Goal: Transaction & Acquisition: Purchase product/service

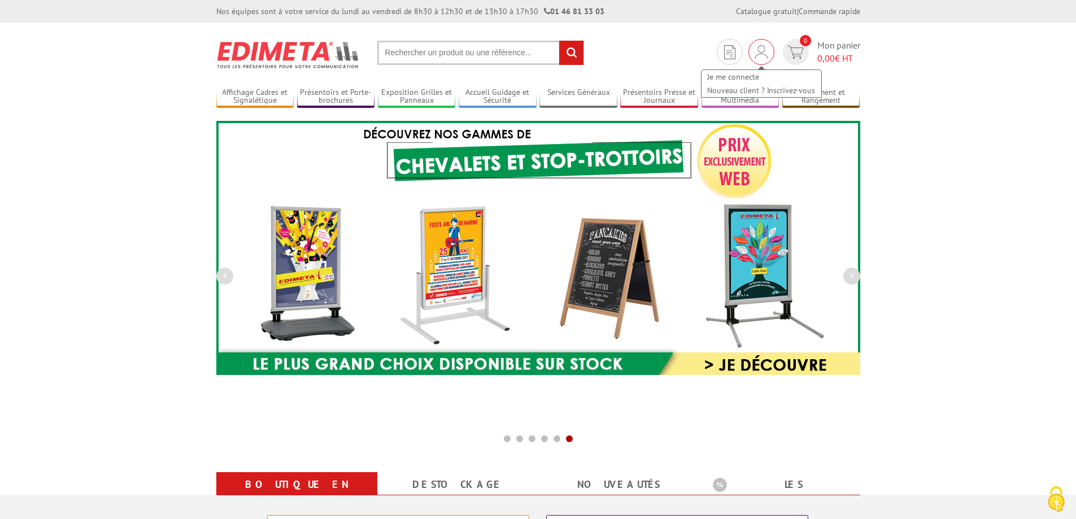
click at [762, 54] on img at bounding box center [761, 52] width 12 height 14
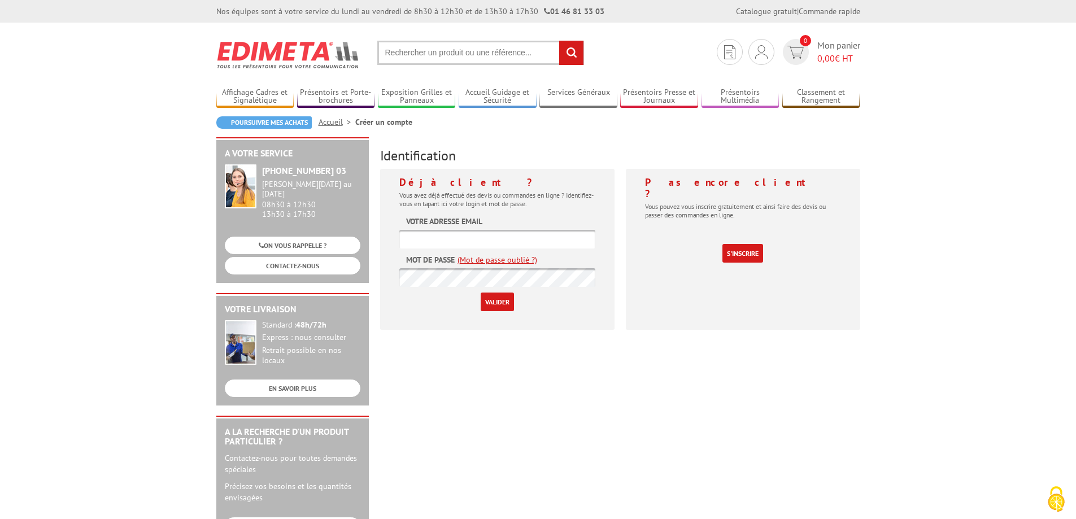
click at [444, 238] on input "text" at bounding box center [497, 239] width 196 height 19
type input "C"
type input "[EMAIL_ADDRESS][DOMAIN_NAME]"
click at [481, 293] on input "Valider" at bounding box center [497, 302] width 33 height 19
click at [420, 237] on input "text" at bounding box center [497, 239] width 196 height 19
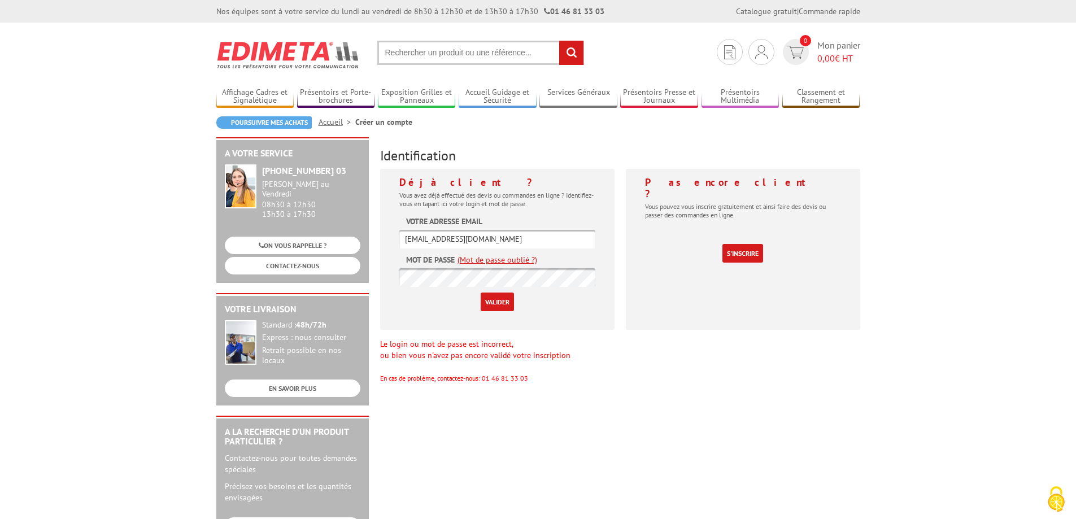
type input "[EMAIL_ADDRESS][DOMAIN_NAME]"
click at [481, 293] on input "Valider" at bounding box center [497, 302] width 33 height 19
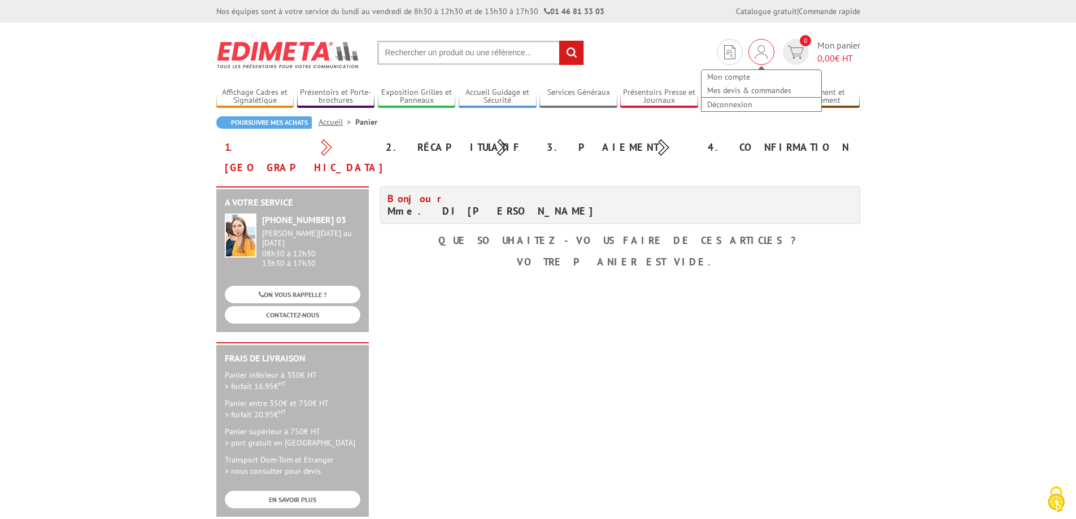
click at [762, 57] on img at bounding box center [761, 52] width 12 height 14
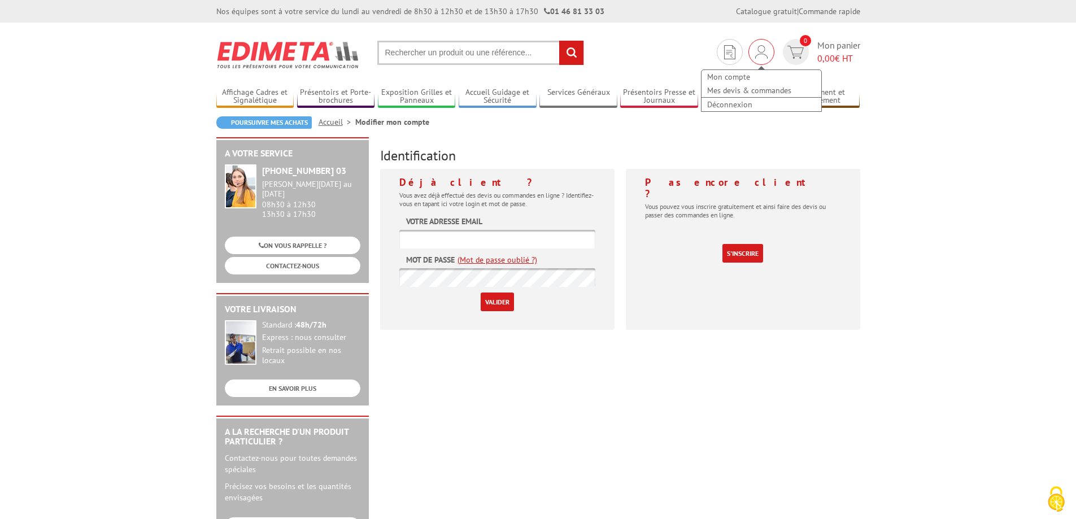
click at [758, 54] on img at bounding box center [761, 52] width 12 height 14
click at [734, 79] on link "Mon compte" at bounding box center [762, 77] width 120 height 14
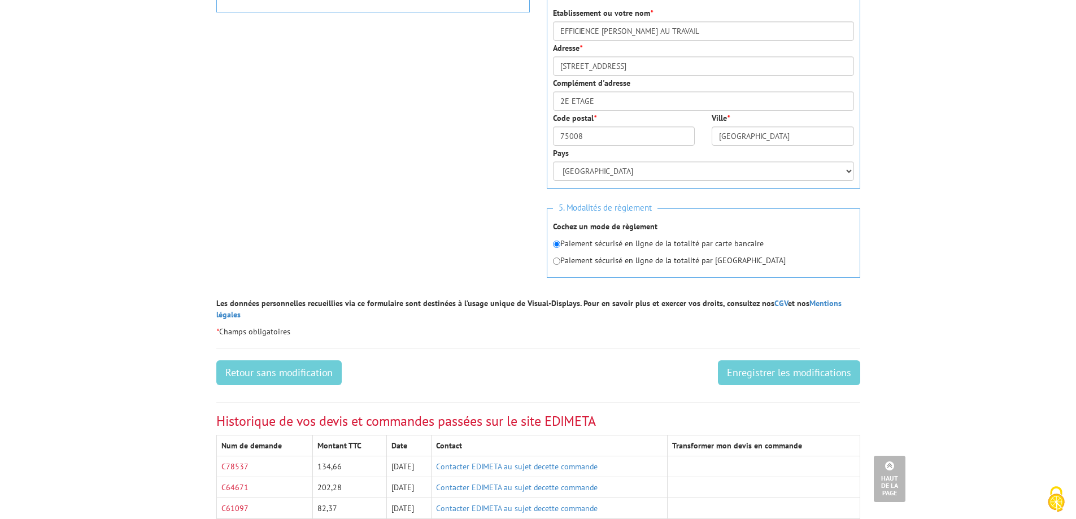
scroll to position [791, 0]
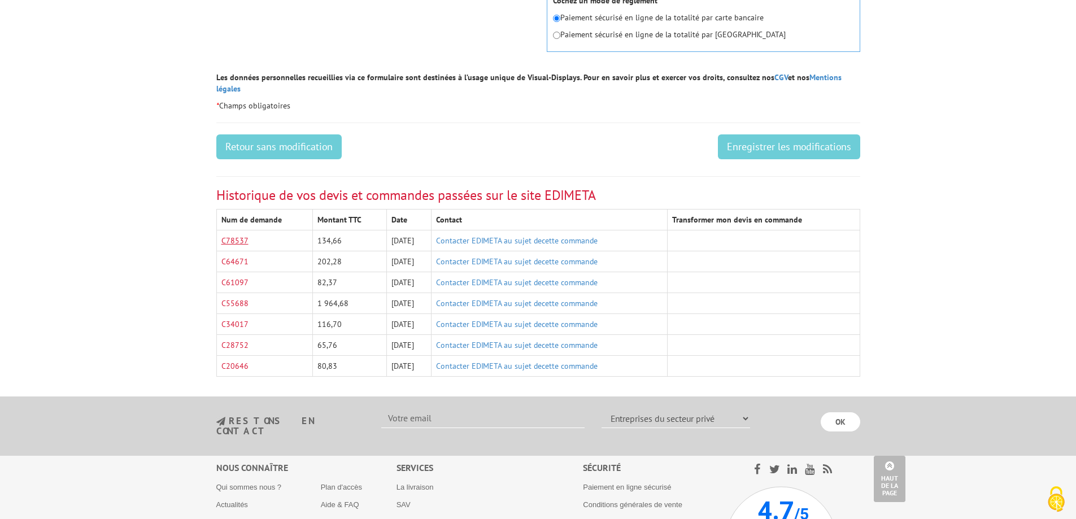
click at [237, 236] on link "C78537" at bounding box center [234, 241] width 27 height 10
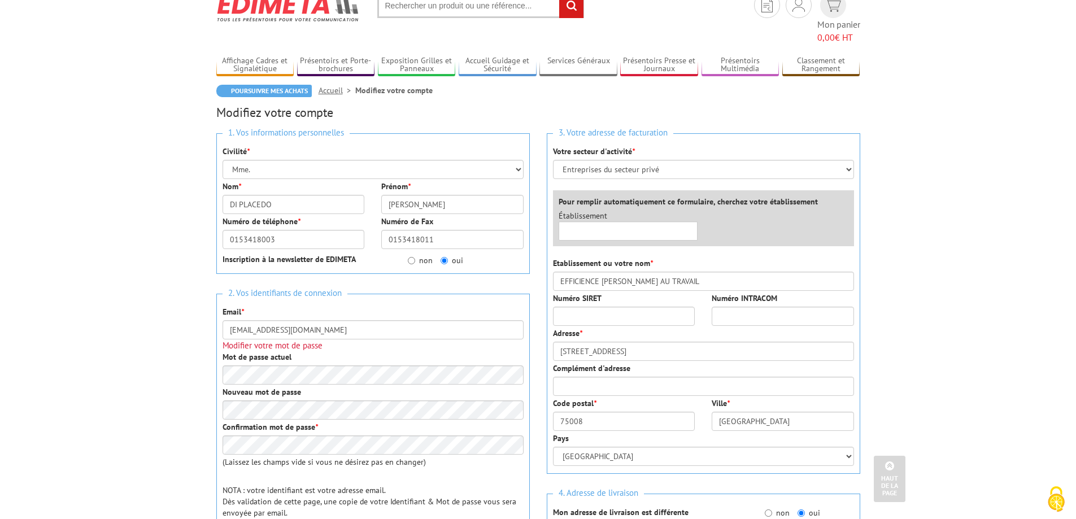
scroll to position [0, 0]
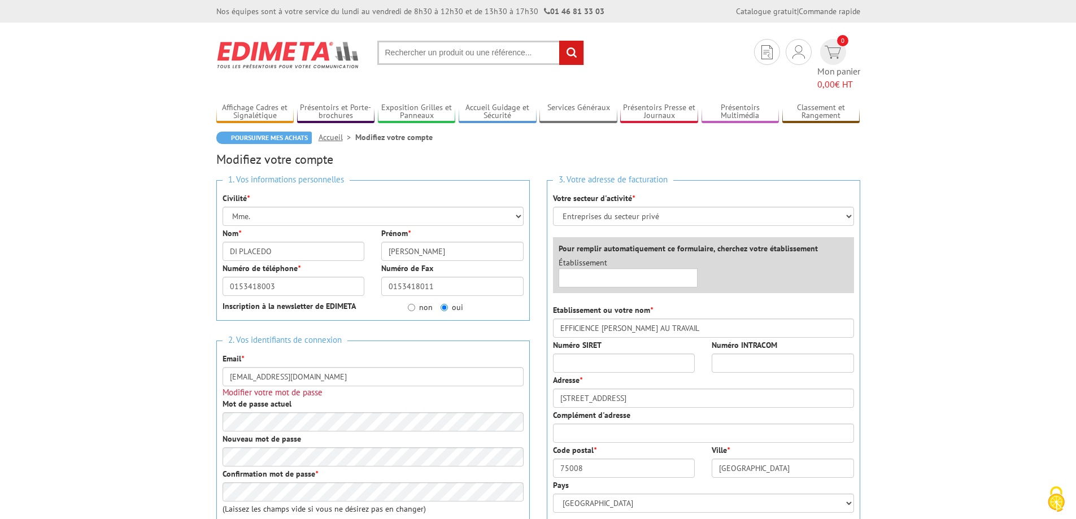
click at [494, 47] on input "text" at bounding box center [480, 53] width 207 height 24
type input "PORTE VISUEL ADHESIF A5"
click at [559, 41] on input "rechercher" at bounding box center [571, 53] width 24 height 24
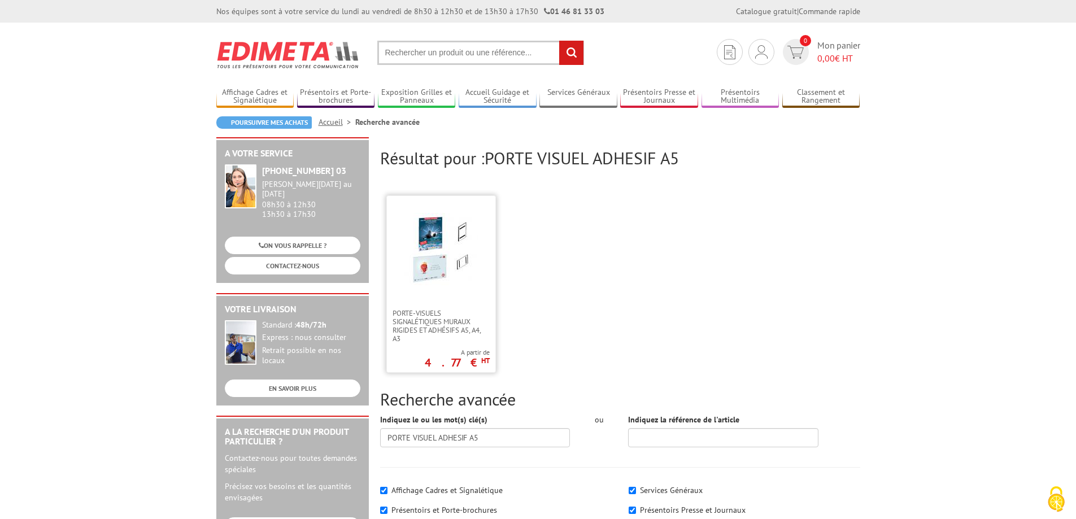
click at [460, 259] on img at bounding box center [441, 249] width 73 height 73
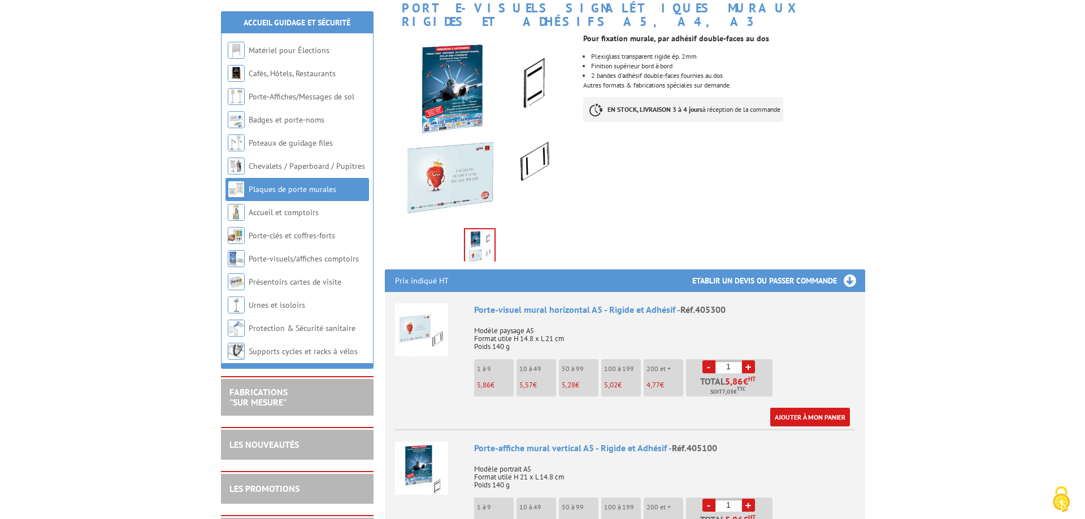
scroll to position [282, 0]
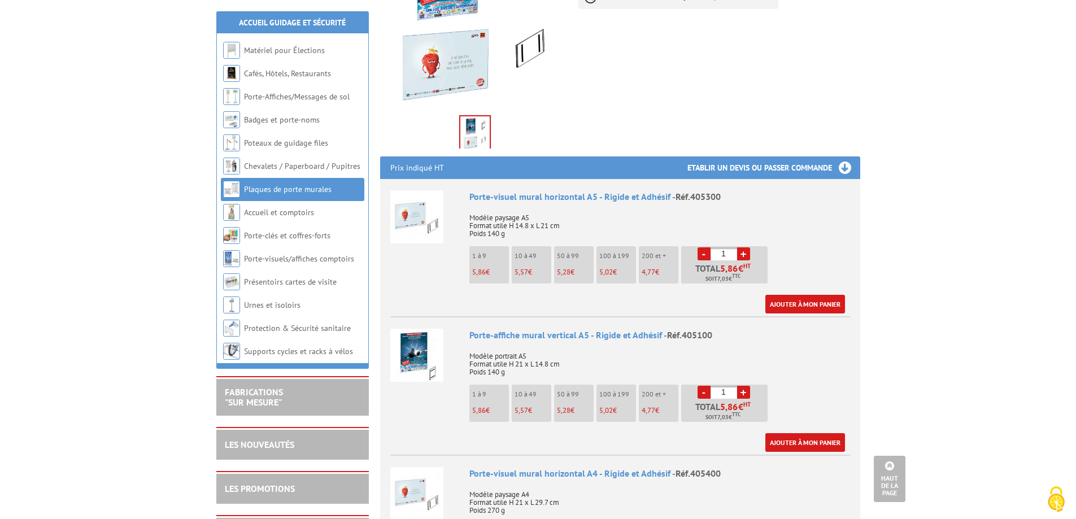
click at [744, 247] on link "+" at bounding box center [743, 253] width 13 height 13
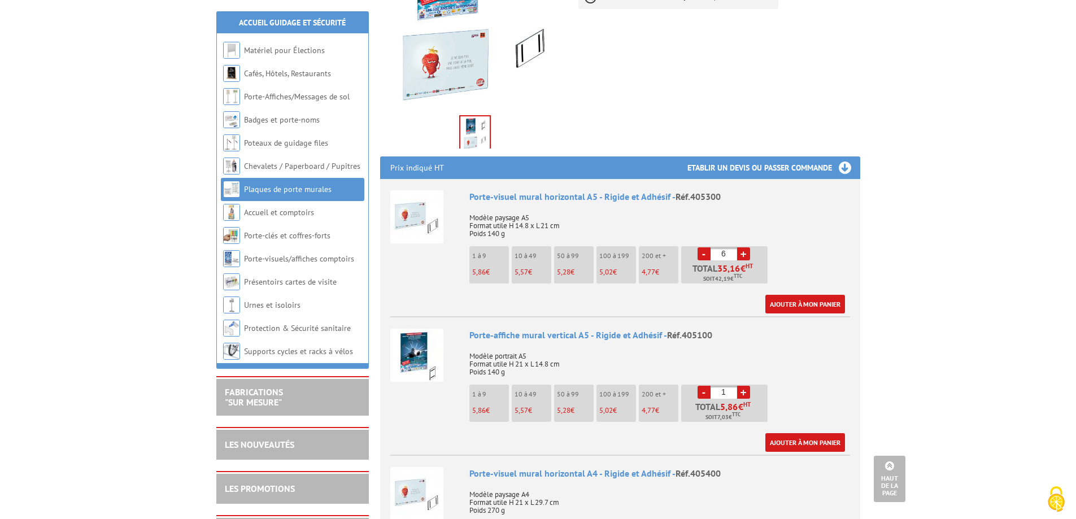
click at [744, 247] on link "+" at bounding box center [743, 253] width 13 height 13
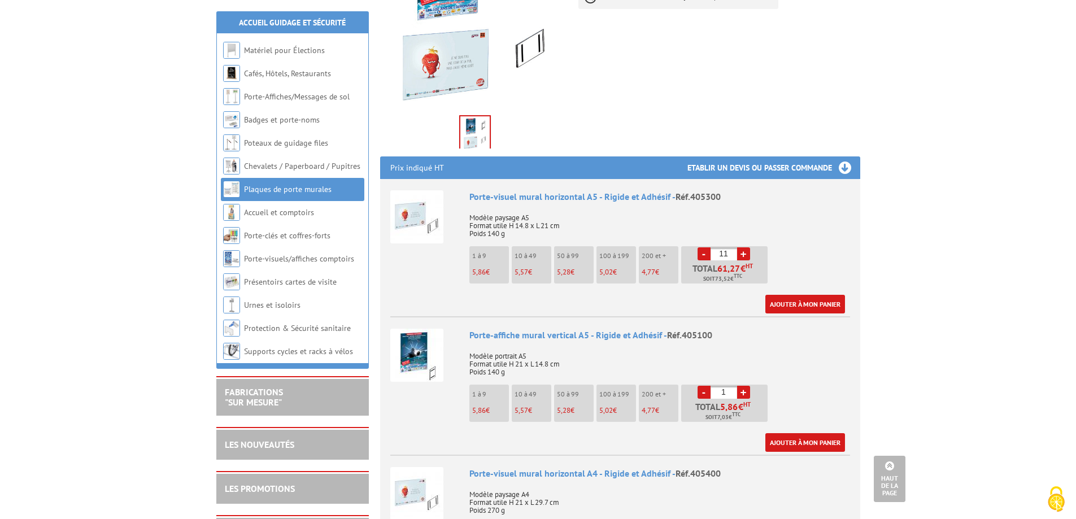
click at [744, 247] on link "+" at bounding box center [743, 253] width 13 height 13
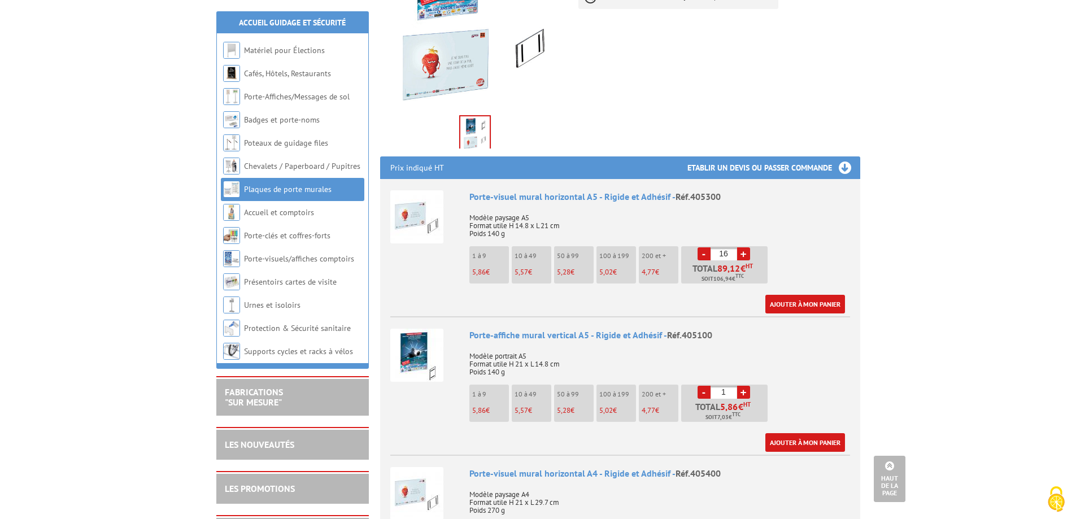
click at [744, 247] on link "+" at bounding box center [743, 253] width 13 height 13
type input "20"
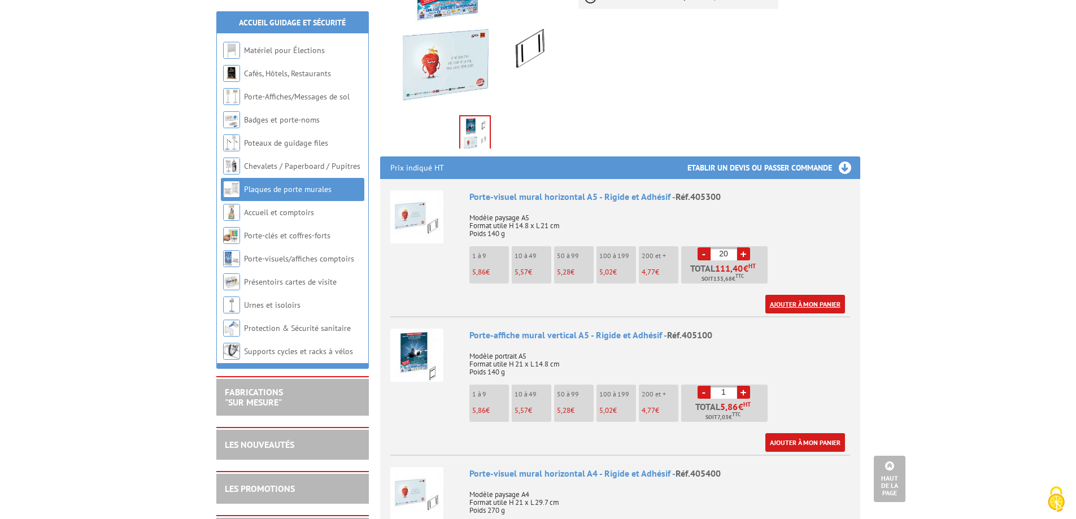
click at [806, 295] on link "Ajouter à mon panier" at bounding box center [806, 304] width 80 height 19
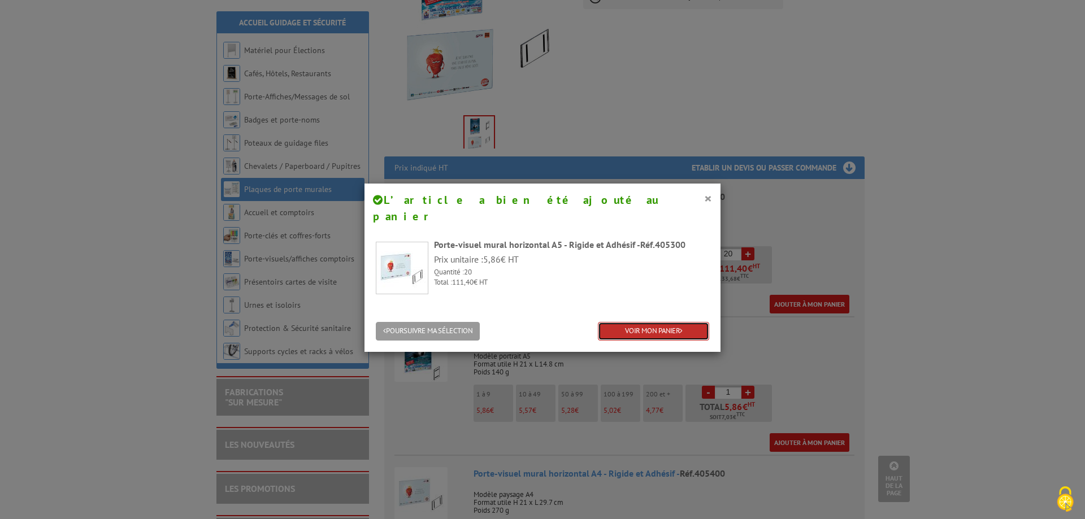
click at [654, 322] on link "VOIR MON PANIER" at bounding box center [653, 331] width 111 height 19
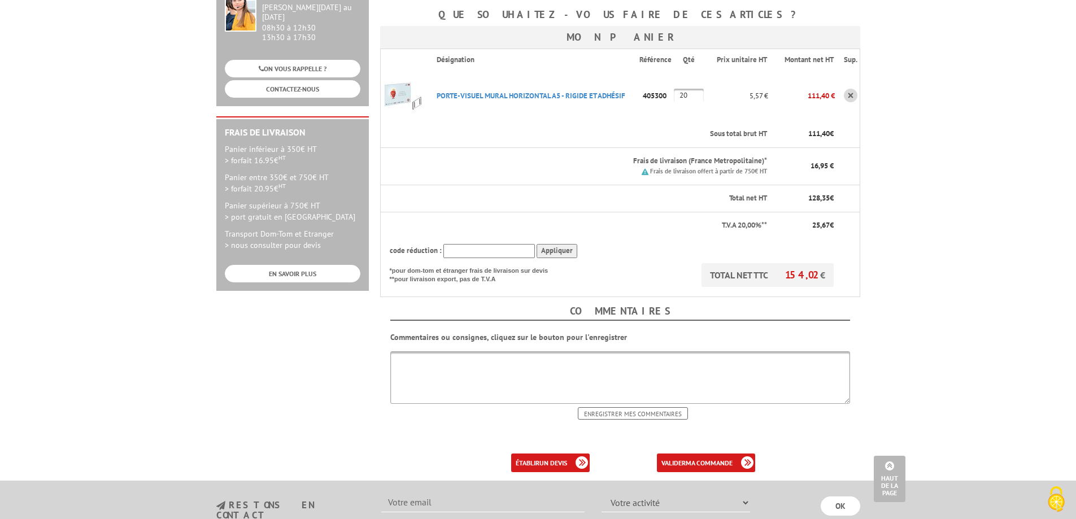
scroll to position [282, 0]
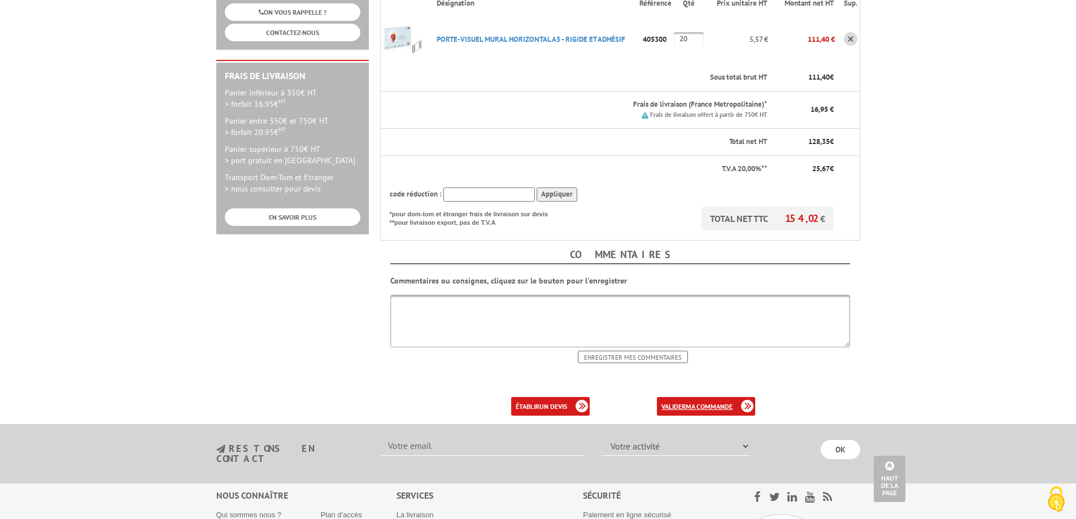
click at [689, 397] on link "valider ma commande" at bounding box center [706, 406] width 98 height 19
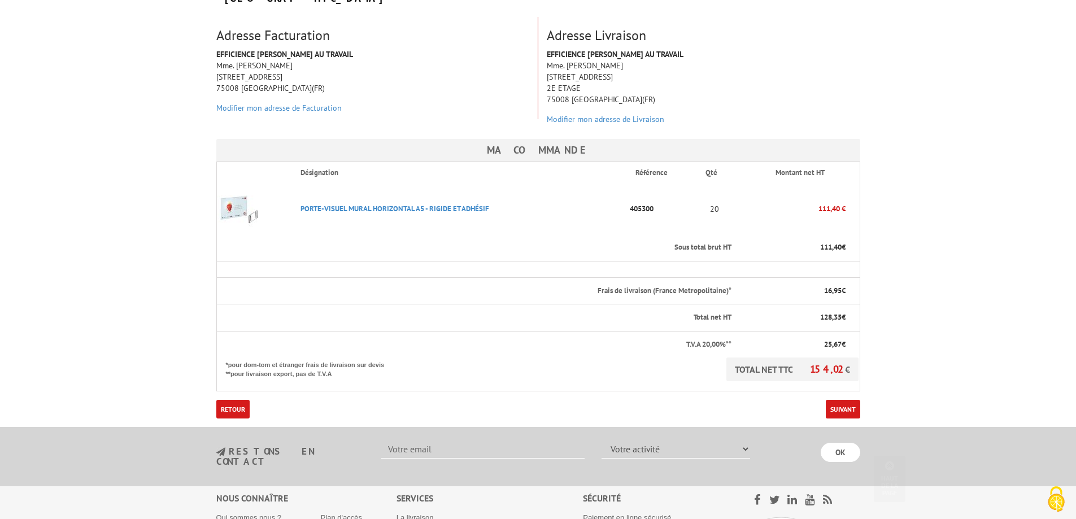
scroll to position [226, 0]
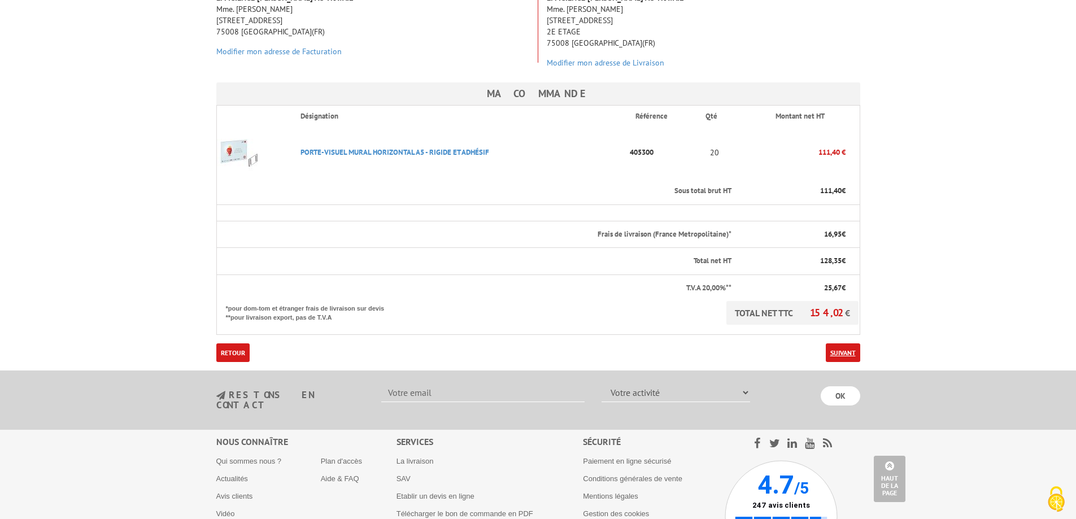
click at [845, 344] on link "Suivant" at bounding box center [843, 353] width 34 height 19
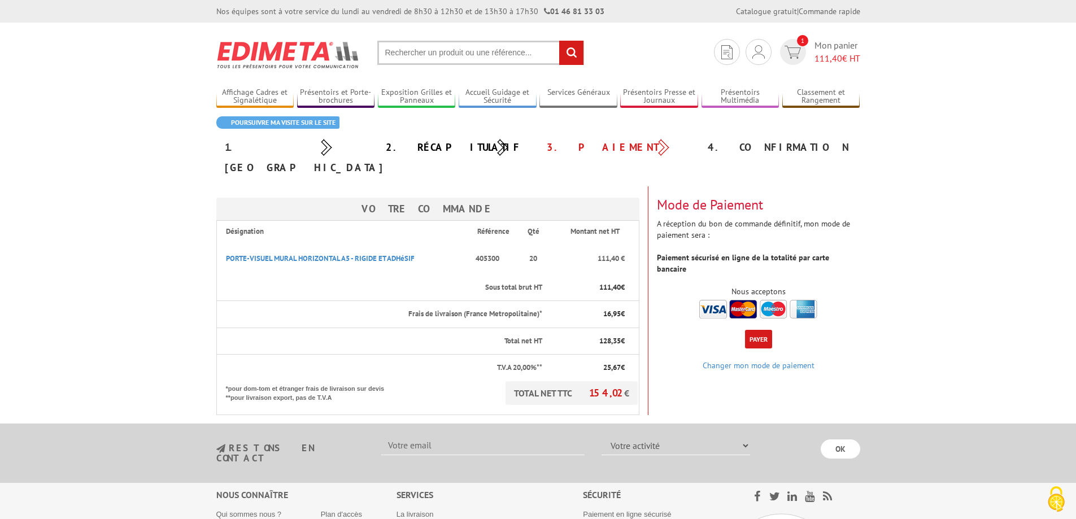
click at [754, 330] on button "Payer" at bounding box center [758, 339] width 27 height 19
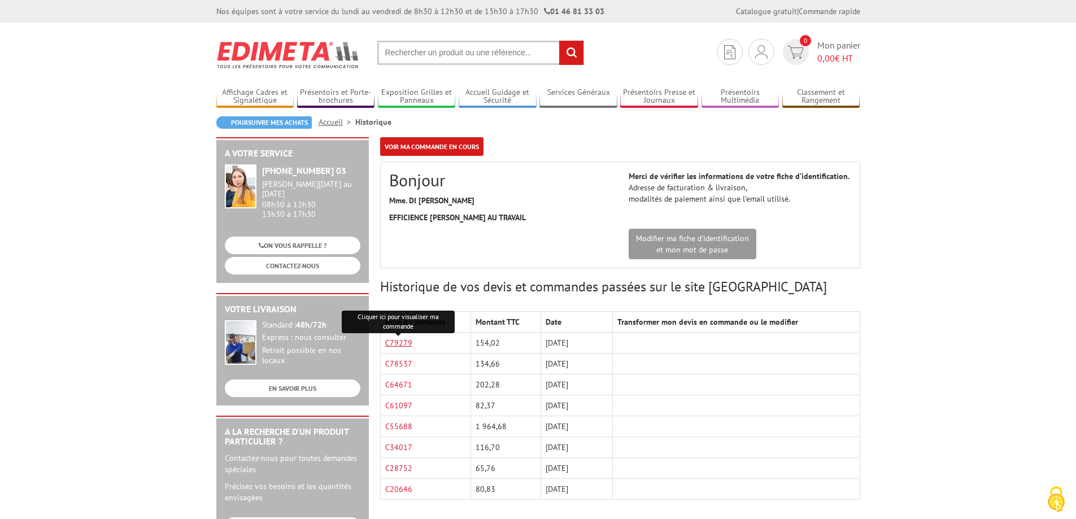
click at [400, 341] on link "C79279" at bounding box center [398, 343] width 27 height 10
click at [936, 266] on body "Nos équipes sont à votre service du lundi au vendredi de 8h30 à 12h30 et de 13h…" at bounding box center [538, 504] width 1076 height 1009
click at [742, 107] on link "Déconnexion" at bounding box center [762, 105] width 120 height 14
